Goal: Task Accomplishment & Management: Use online tool/utility

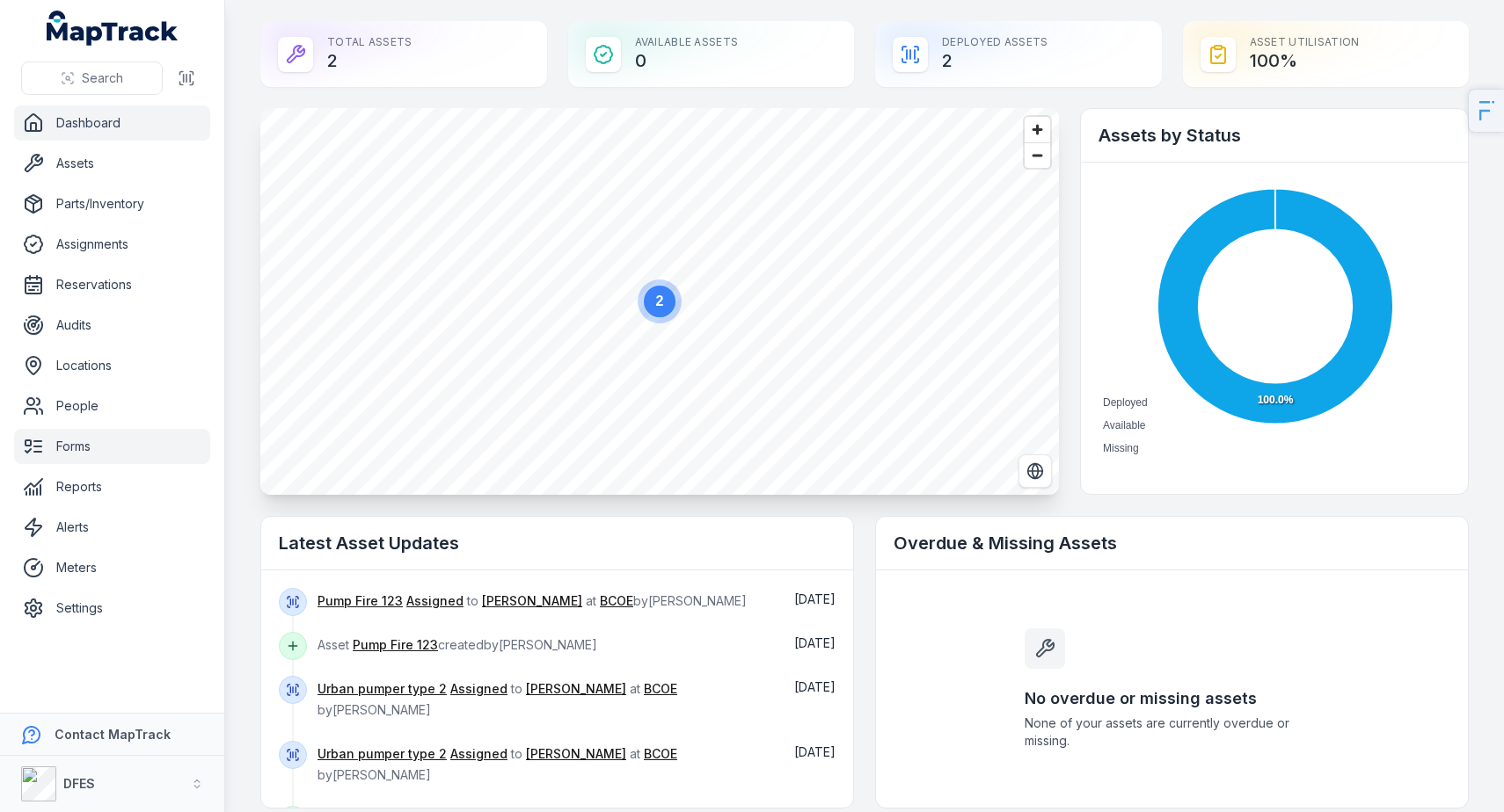
click at [114, 445] on link "Forms" at bounding box center [112, 446] width 196 height 35
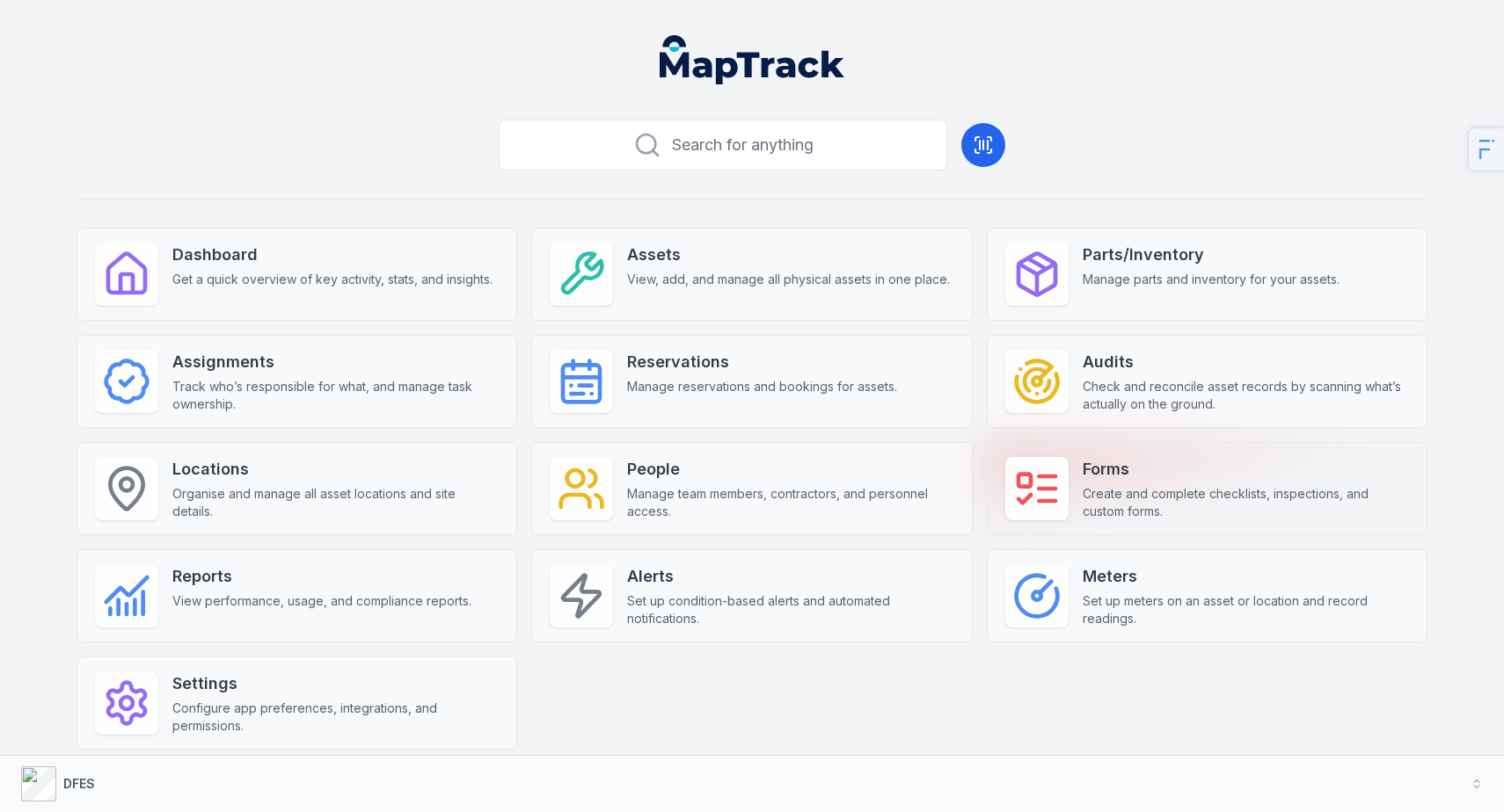
click at [1115, 510] on span "Create and complete checklists, inspections, and custom forms." at bounding box center [1246, 502] width 326 height 35
